Goal: Check status: Check status

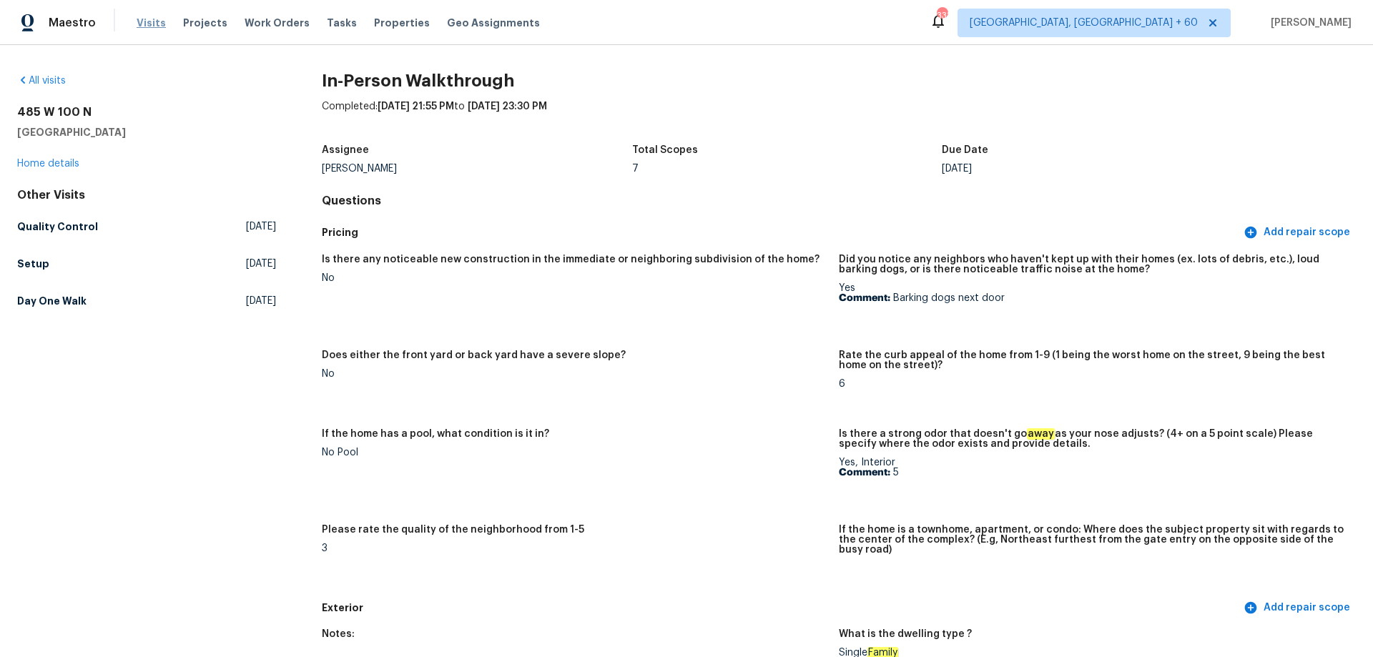
click at [140, 17] on span "Visits" at bounding box center [151, 23] width 29 height 14
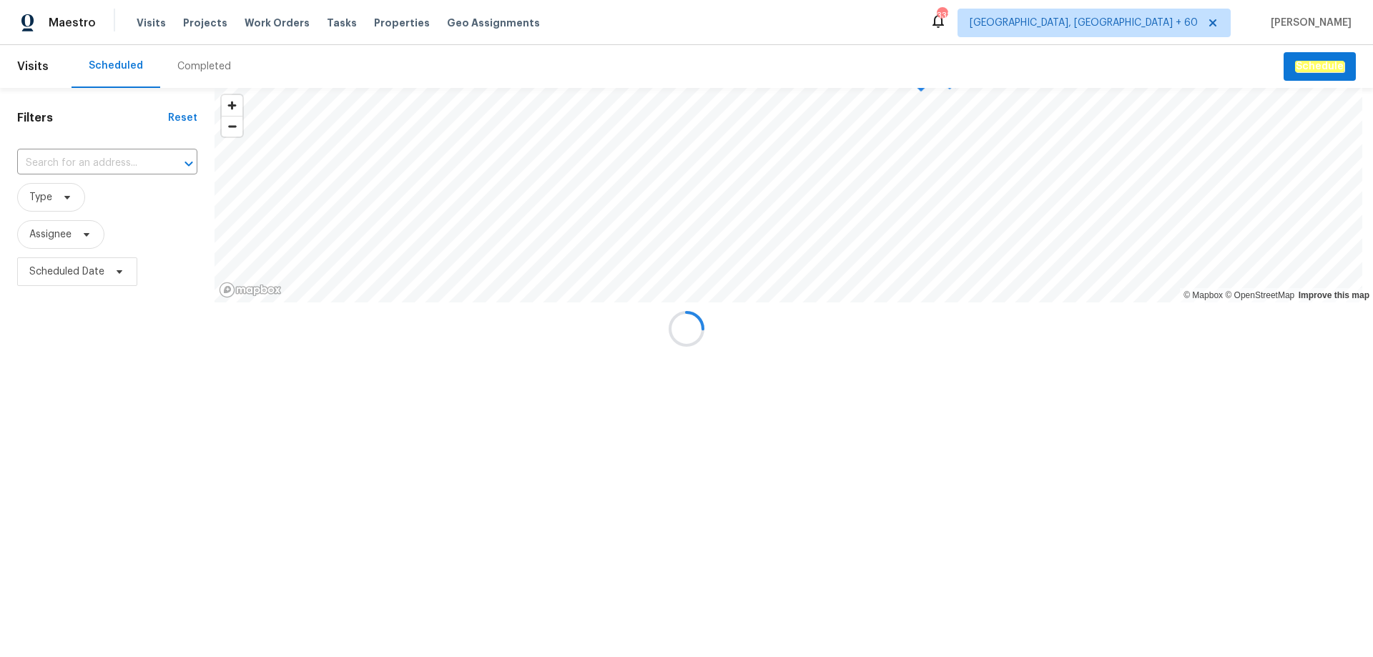
click at [205, 65] on div at bounding box center [686, 328] width 1373 height 657
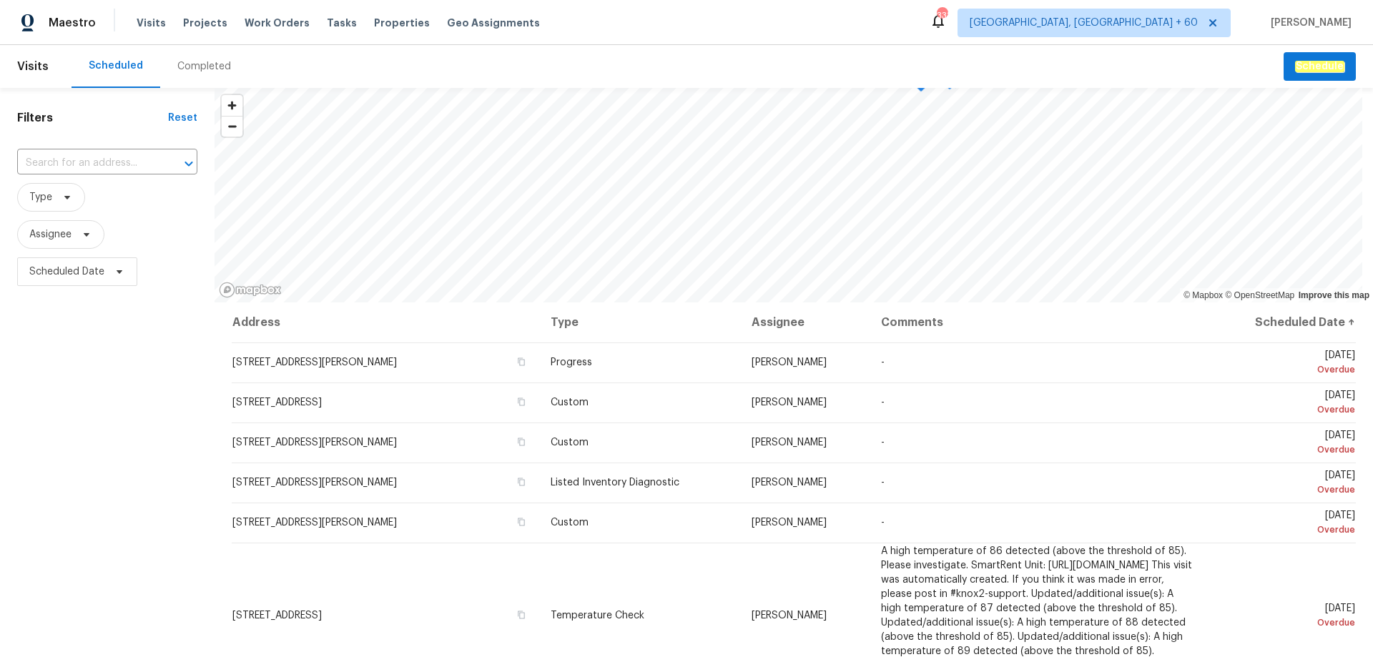
click at [205, 65] on div "Completed" at bounding box center [204, 66] width 54 height 14
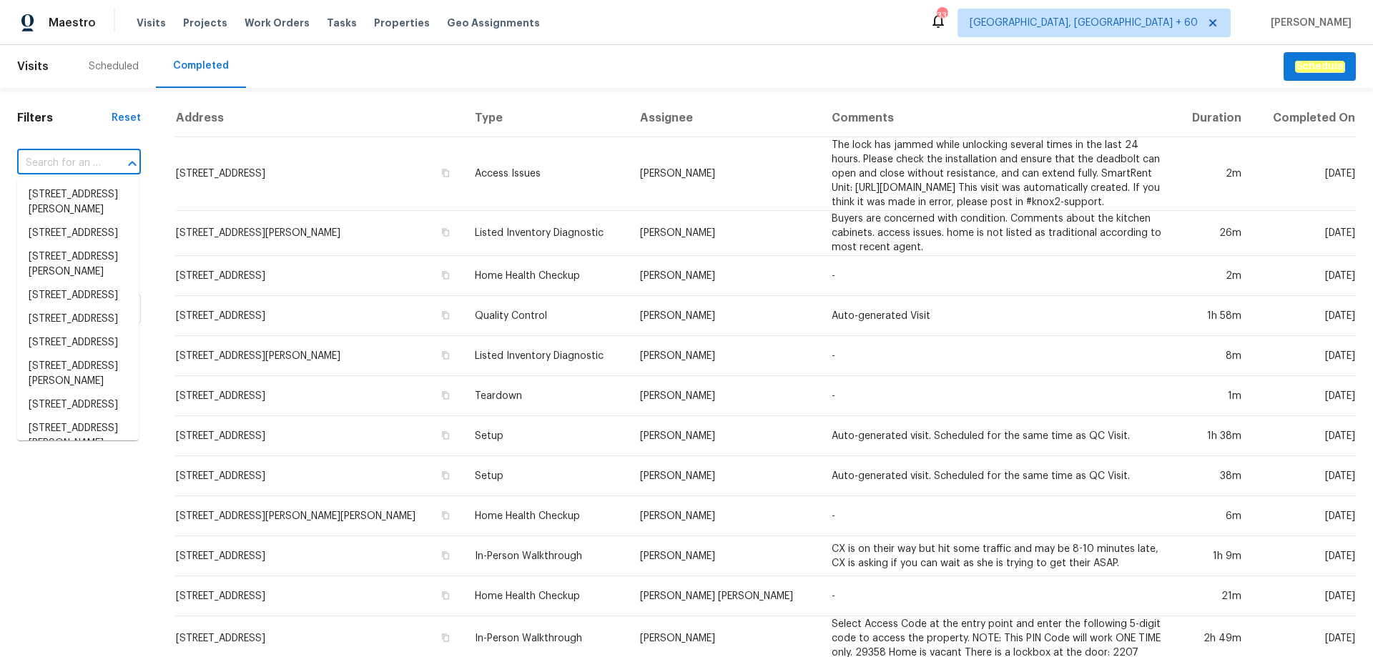
click at [80, 161] on input "text" at bounding box center [59, 163] width 84 height 22
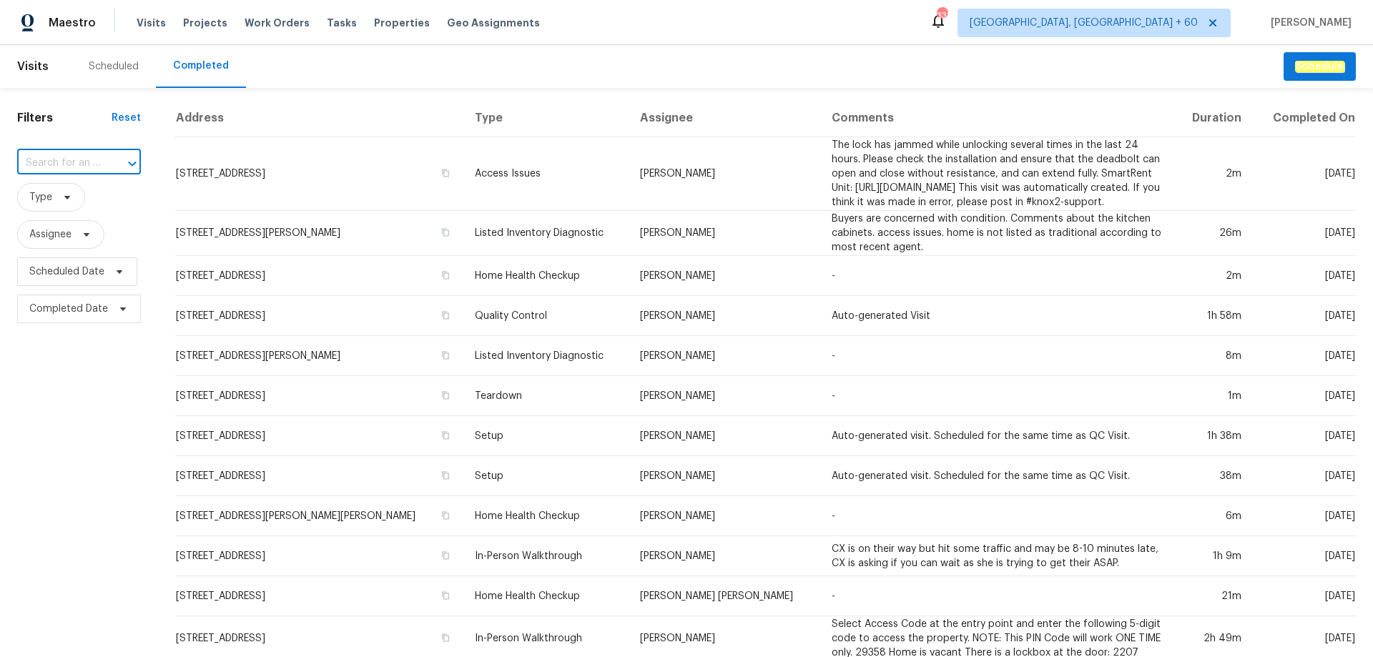
paste input "[STREET_ADDRESS]"
type input "[STREET_ADDRESS]"
click at [69, 207] on li "[STREET_ADDRESS]" at bounding box center [78, 195] width 122 height 24
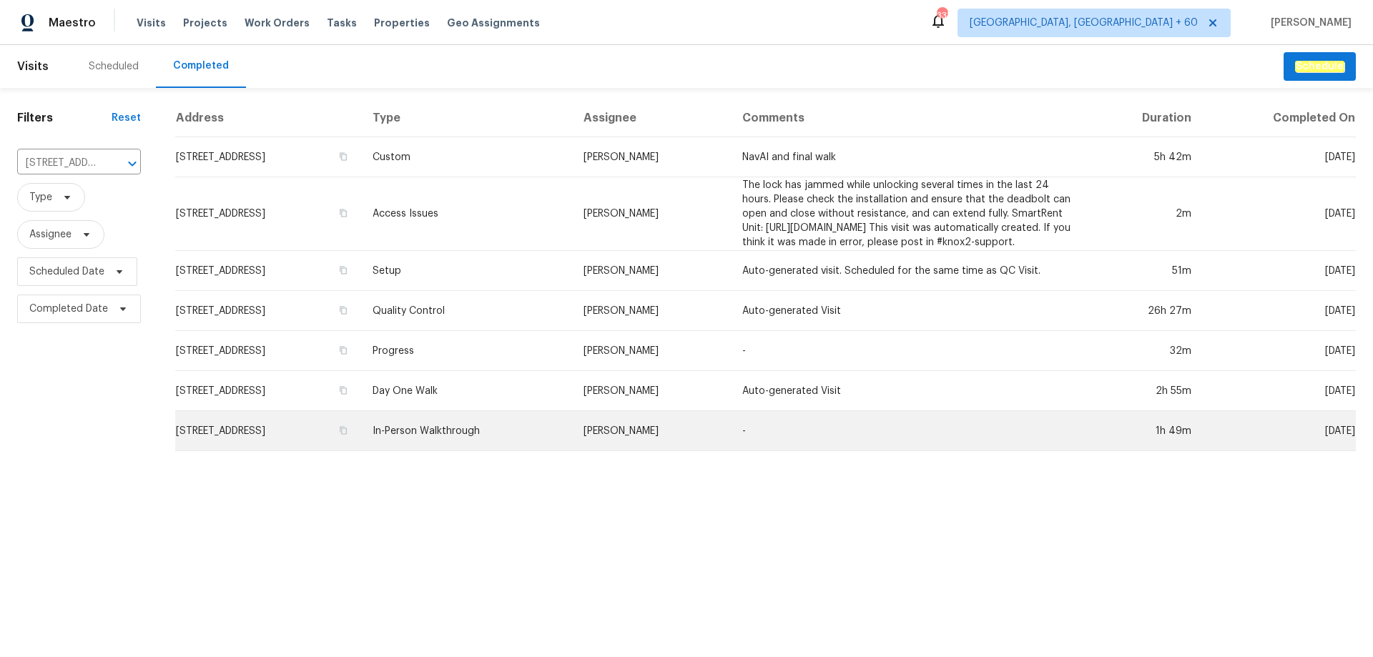
click at [502, 438] on td "In-Person Walkthrough" at bounding box center [466, 431] width 211 height 40
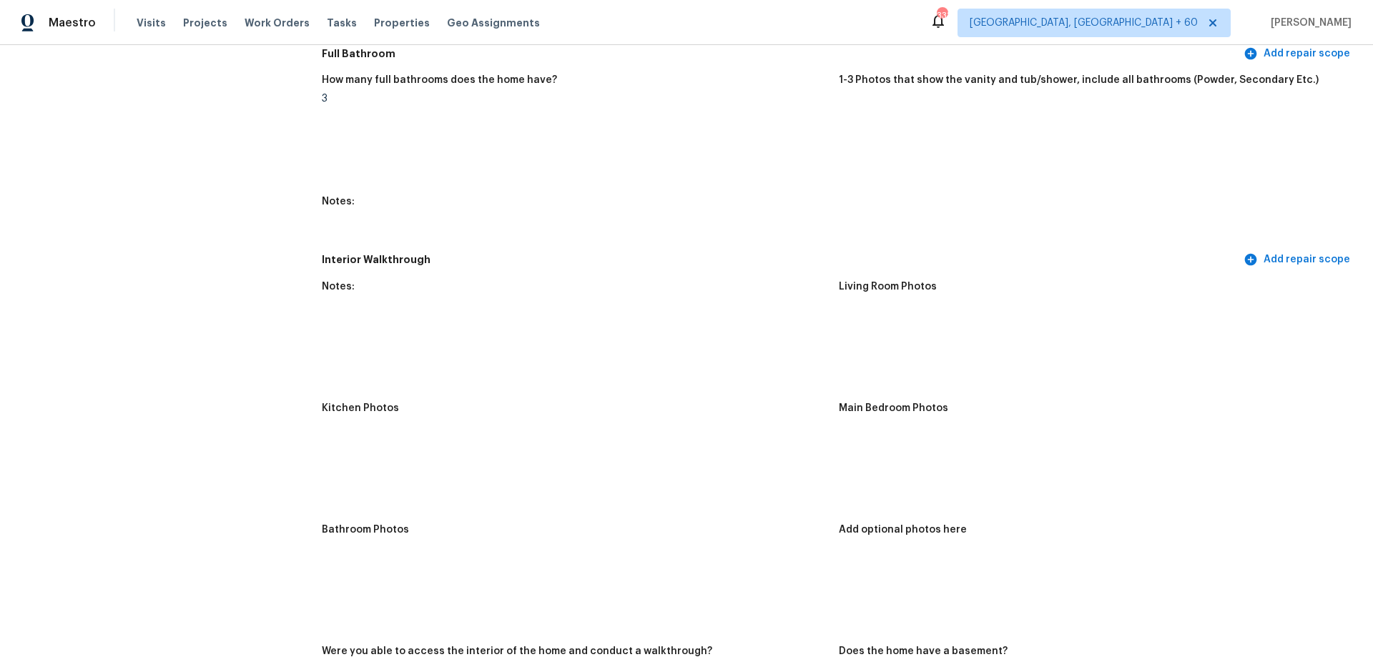
scroll to position [1716, 0]
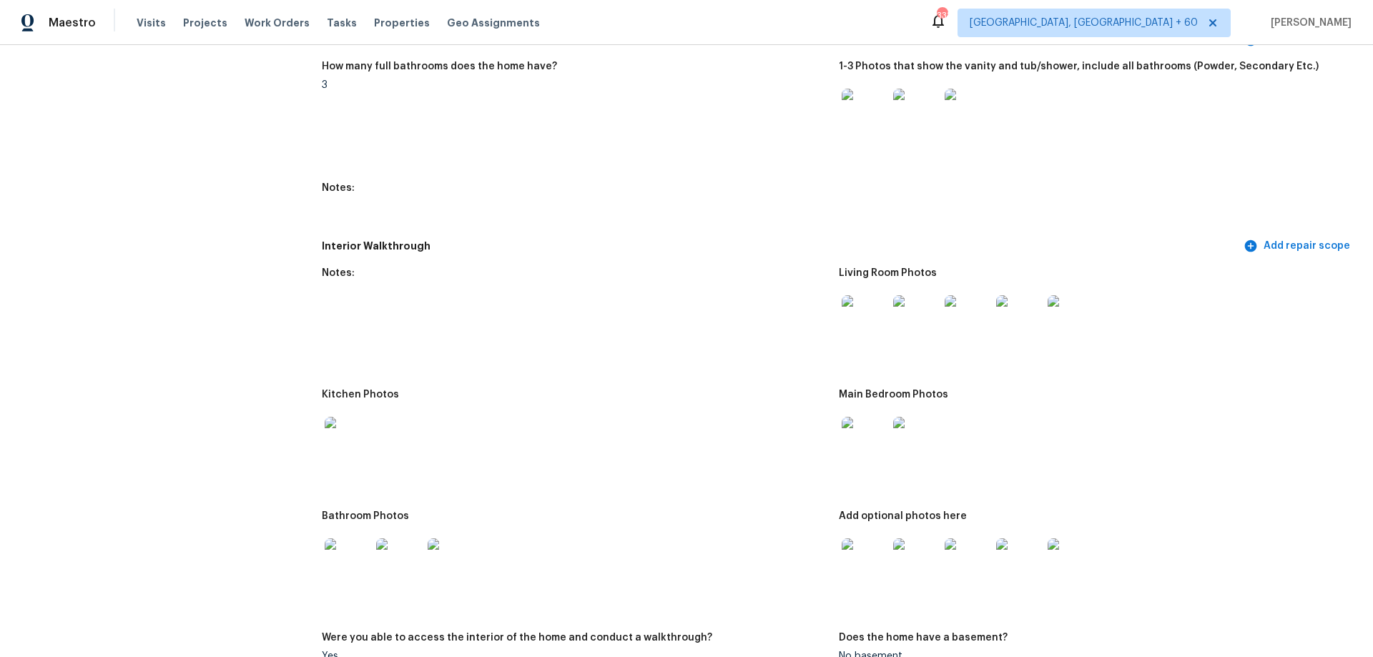
click at [843, 295] on img at bounding box center [865, 318] width 46 height 46
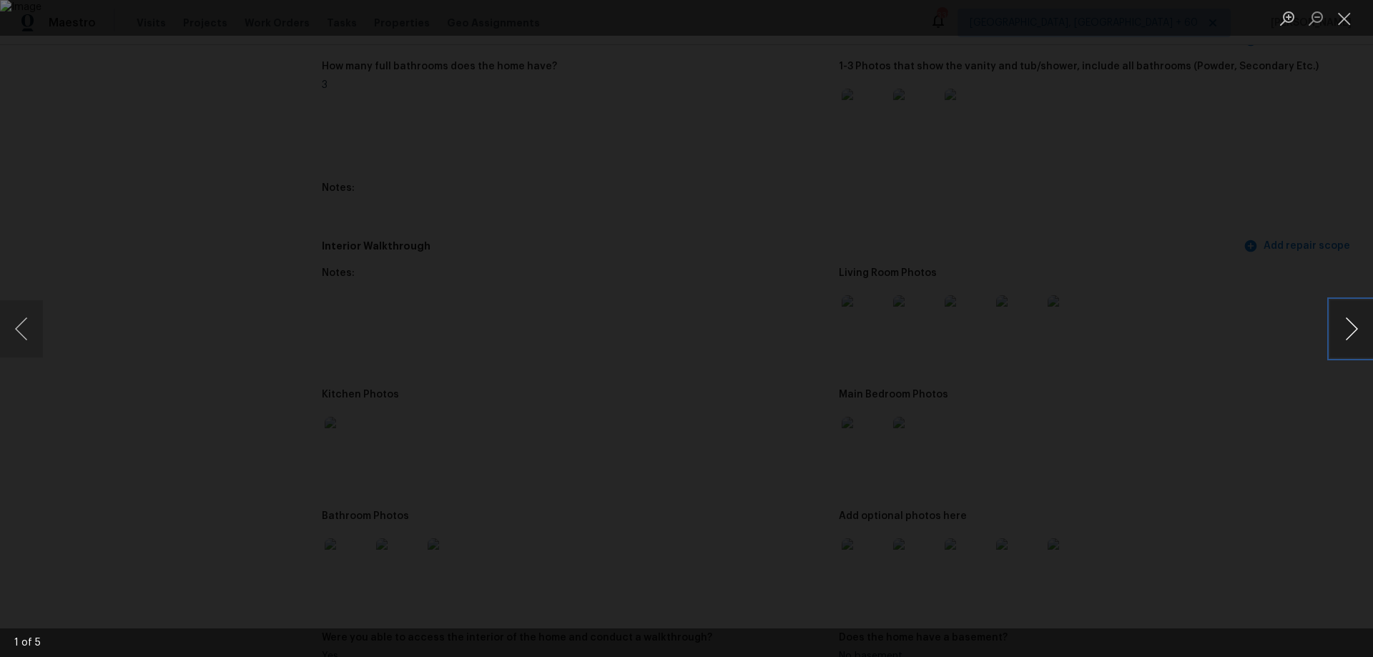
click at [1357, 328] on button "Next image" at bounding box center [1351, 328] width 43 height 57
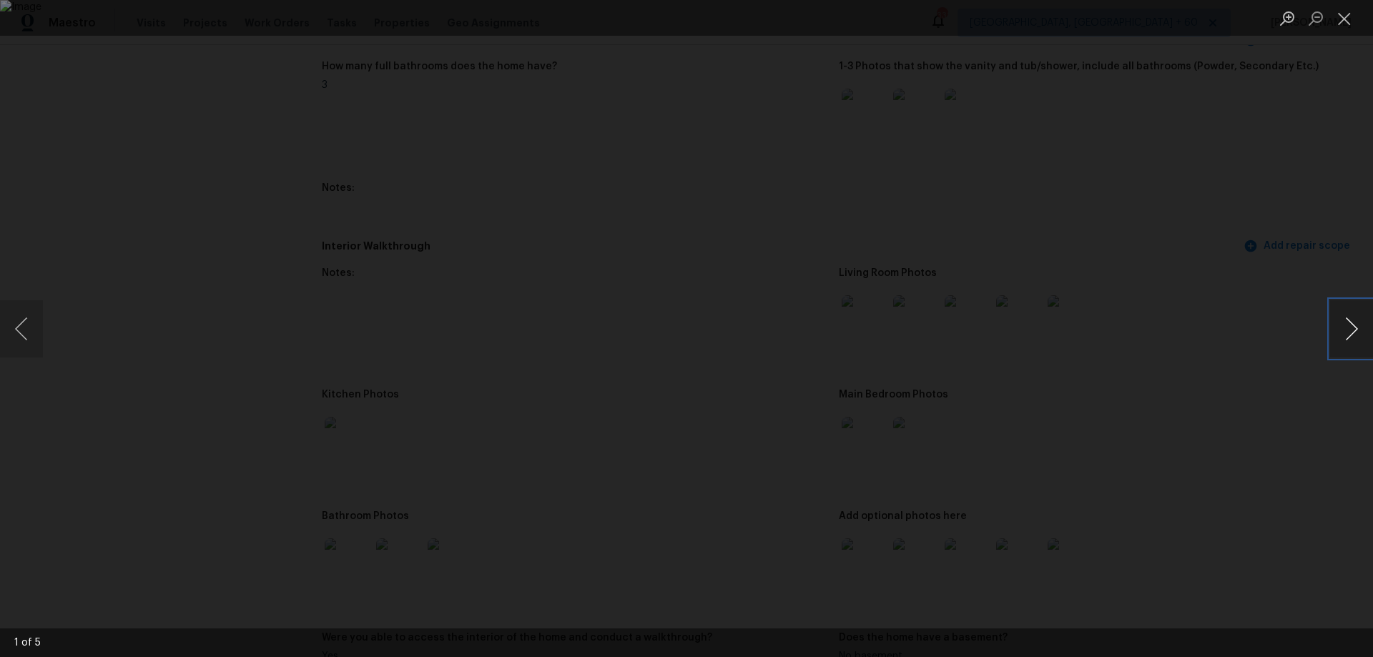
click at [1357, 328] on button "Next image" at bounding box center [1351, 328] width 43 height 57
click at [1343, 21] on button "Close lightbox" at bounding box center [1344, 18] width 29 height 25
